Goal: Find specific page/section: Find specific page/section

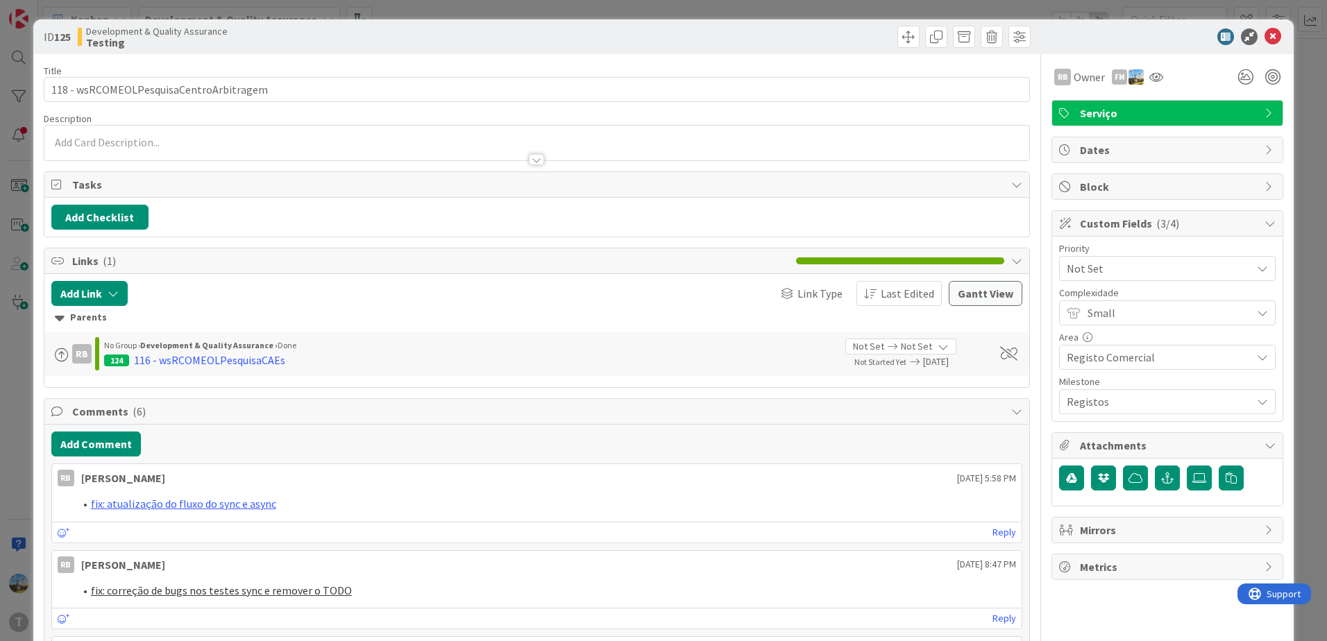
click at [23, 219] on div "ID 125 Development & Quality Assurance Testing Title 39 / 128 118 - wsRCOMEOLPe…" at bounding box center [663, 320] width 1327 height 641
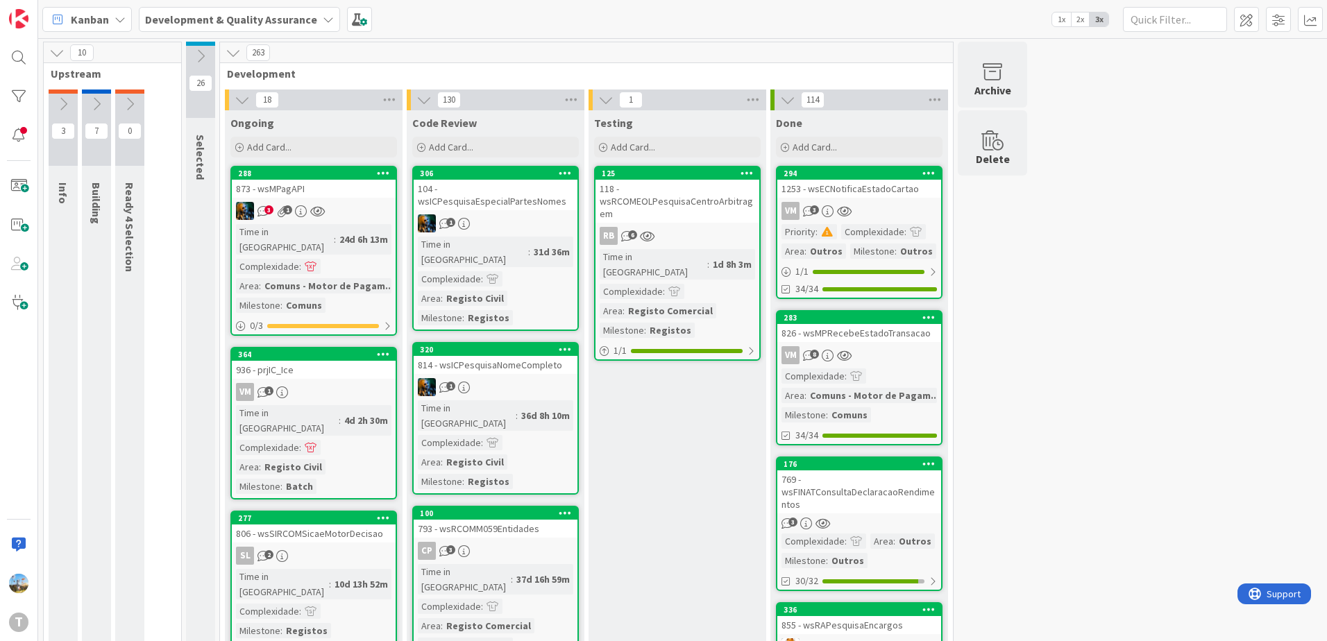
click at [525, 201] on div "118 - wsRCOMEOLPesquisaCentroArbitragem" at bounding box center [677, 201] width 164 height 43
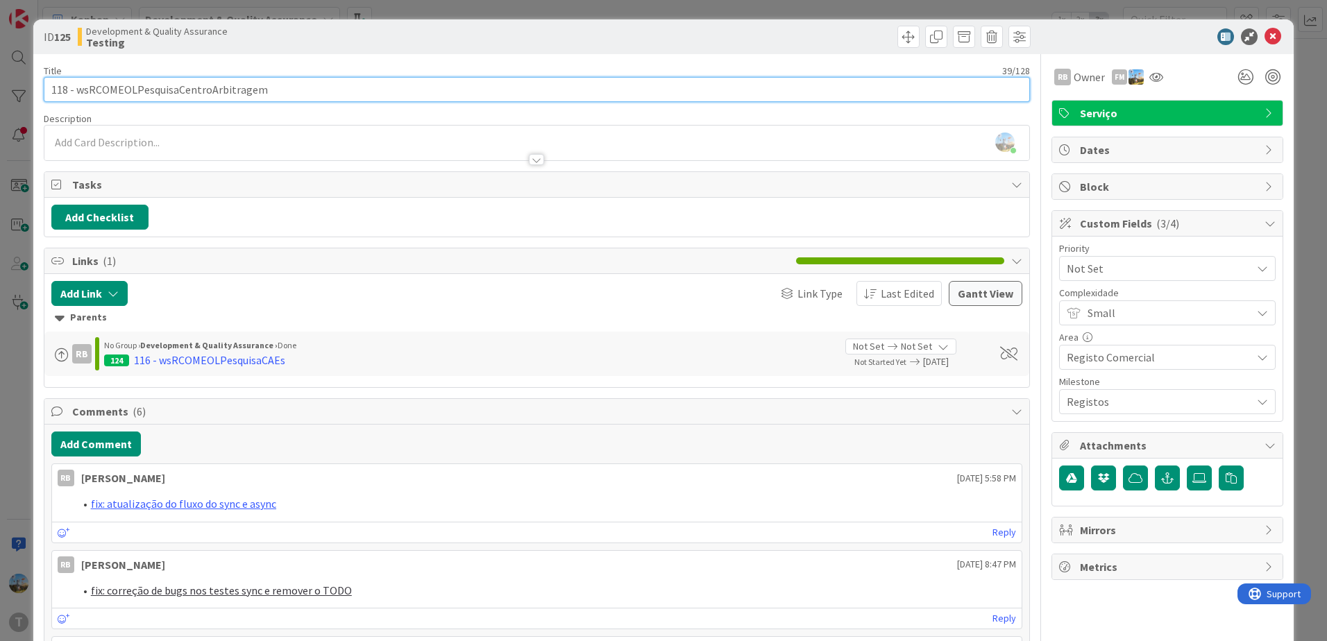
drag, startPoint x: 293, startPoint y: 92, endPoint x: 76, endPoint y: 80, distance: 217.5
click at [76, 80] on input "118 - wsRCOMEOLPesquisaCentroArbitragem" at bounding box center [537, 89] width 986 height 25
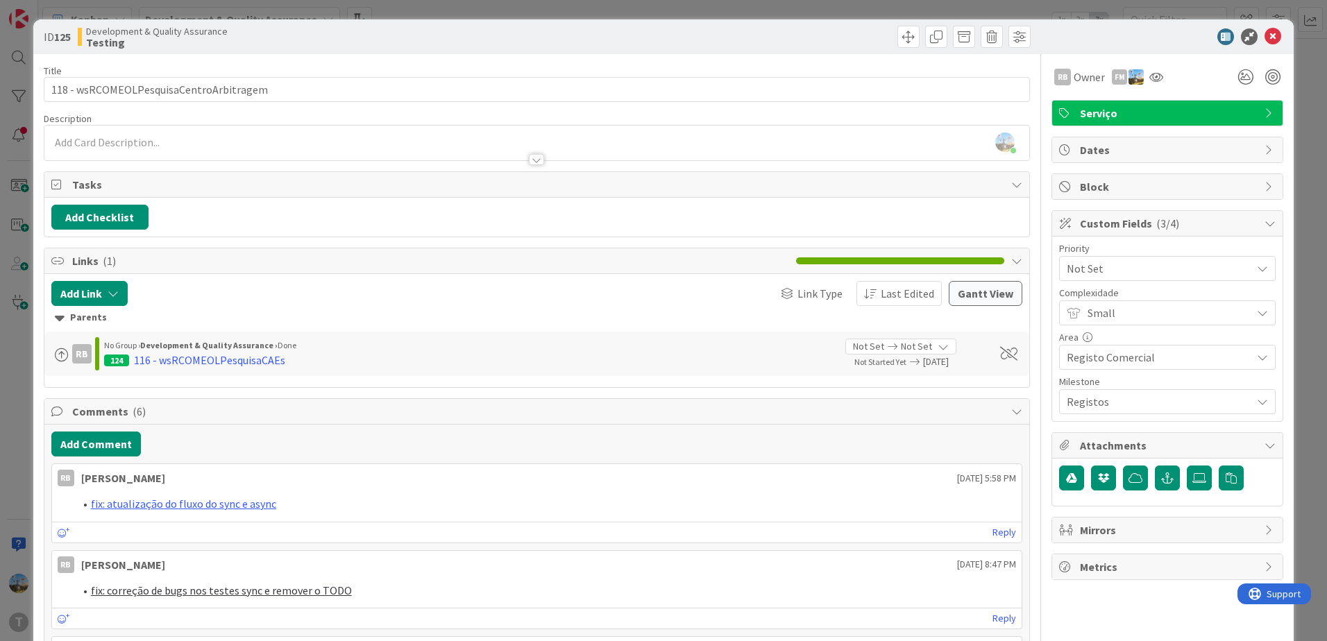
click at [31, 219] on div "ID 125 Development & Quality Assurance Testing Title 39 / 128 118 - wsRCOMEOLPe…" at bounding box center [663, 320] width 1327 height 641
